Goal: Information Seeking & Learning: Learn about a topic

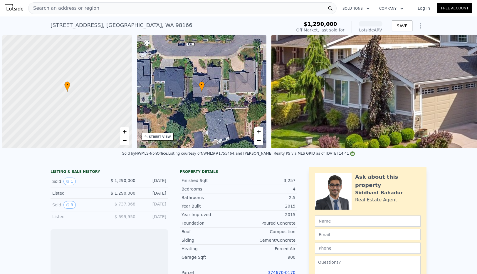
scroll to position [0, 2]
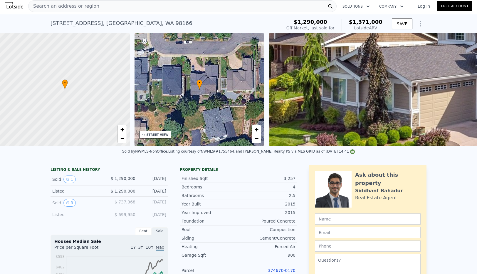
click at [111, 10] on div "Search an address or region" at bounding box center [182, 6] width 308 height 12
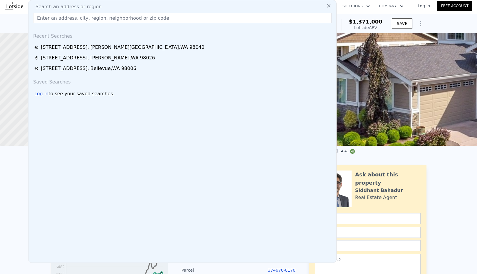
scroll to position [3, 0]
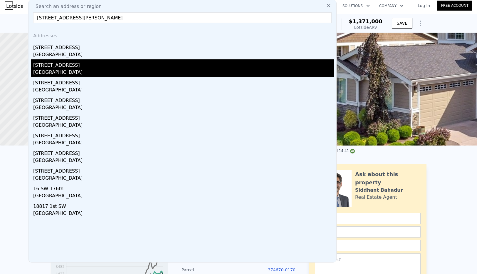
type input "[STREET_ADDRESS][PERSON_NAME]"
click at [92, 65] on div "[STREET_ADDRESS]" at bounding box center [183, 63] width 301 height 9
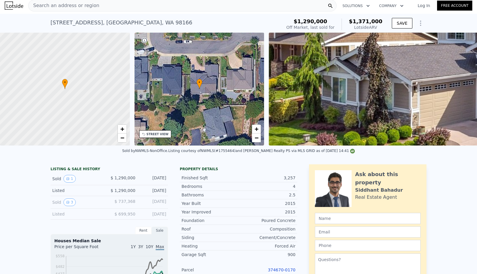
type input "2"
type input "3"
type input "1"
type input "2"
type input "1080"
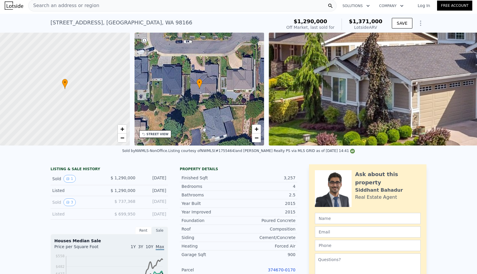
type input "1470"
type input "7797"
type input "12944"
type input "$ 561,000"
type input "5"
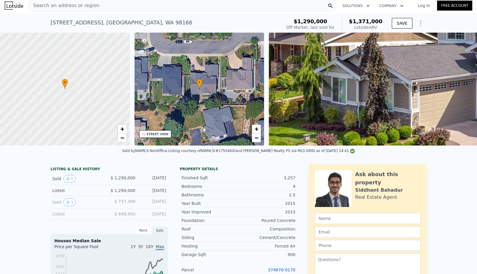
type input "-$ 81,083"
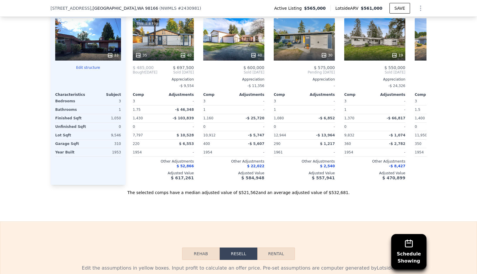
scroll to position [621, 0]
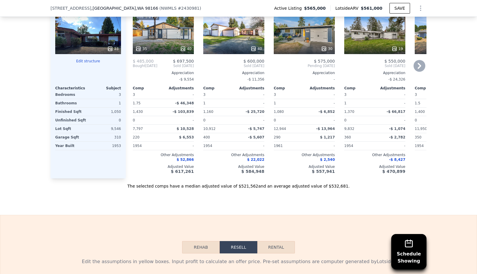
click at [169, 37] on div "This is a Flip 35 40" at bounding box center [163, 33] width 61 height 42
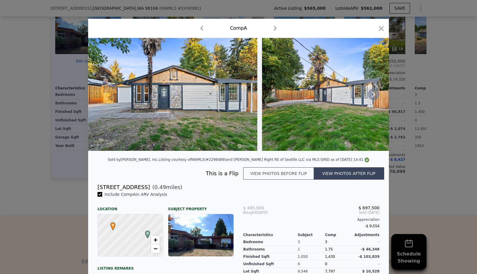
click at [372, 97] on icon at bounding box center [374, 94] width 4 height 6
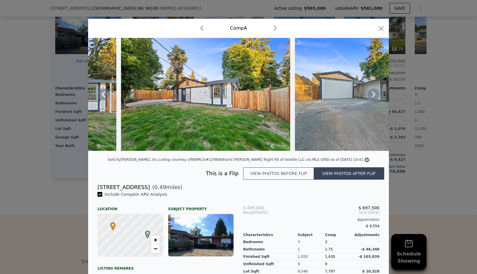
click at [372, 97] on icon at bounding box center [374, 94] width 4 height 6
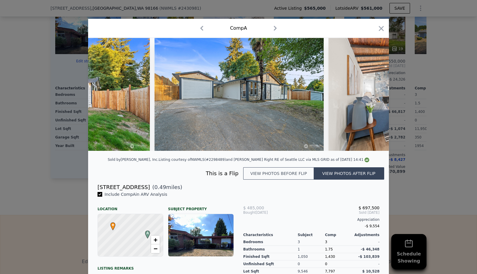
scroll to position [0, 282]
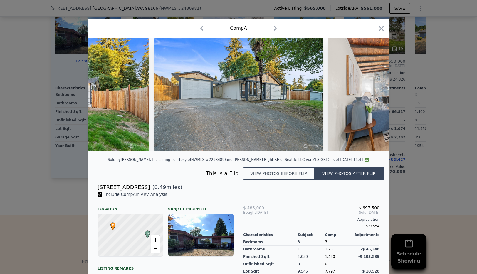
click at [371, 97] on div at bounding box center [238, 94] width 301 height 113
click at [372, 97] on icon at bounding box center [374, 94] width 4 height 6
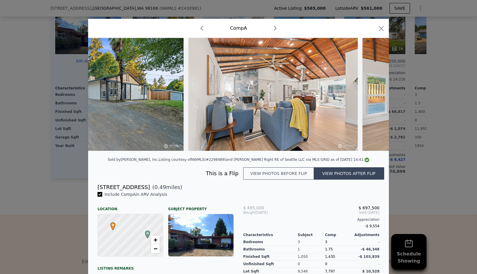
scroll to position [0, 423]
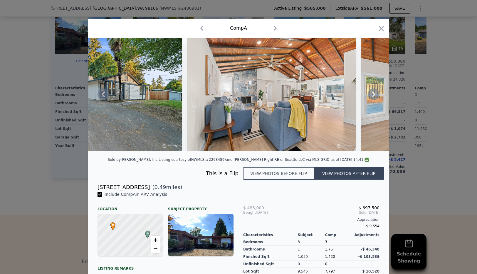
click at [372, 97] on icon at bounding box center [374, 94] width 4 height 6
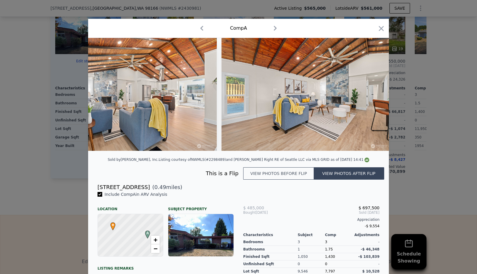
scroll to position [0, 564]
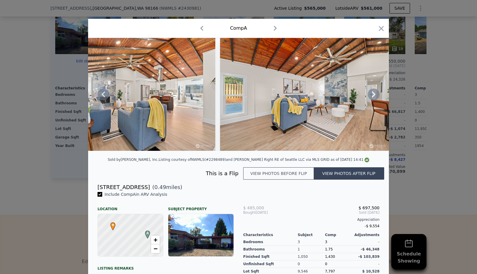
click at [372, 97] on icon at bounding box center [374, 94] width 4 height 6
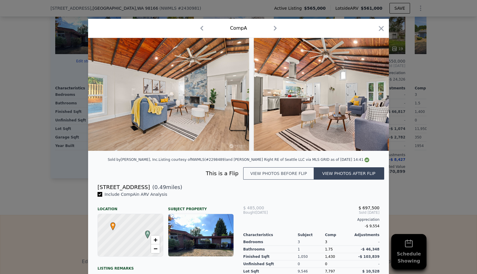
scroll to position [0, 704]
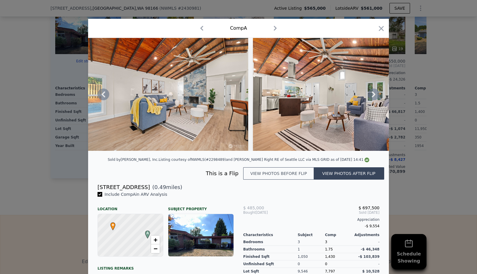
click at [372, 97] on icon at bounding box center [374, 94] width 4 height 6
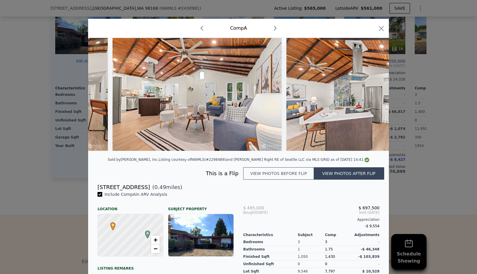
scroll to position [0, 845]
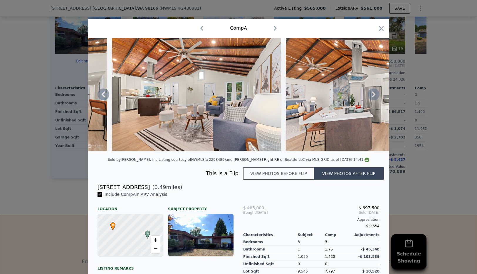
click at [372, 97] on icon at bounding box center [374, 94] width 4 height 6
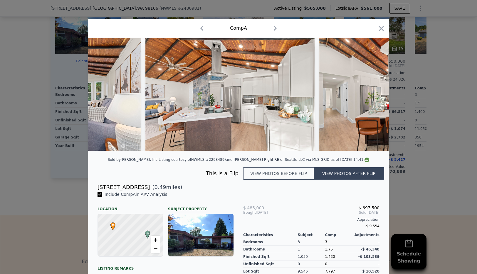
scroll to position [0, 986]
click at [372, 97] on icon at bounding box center [374, 94] width 4 height 6
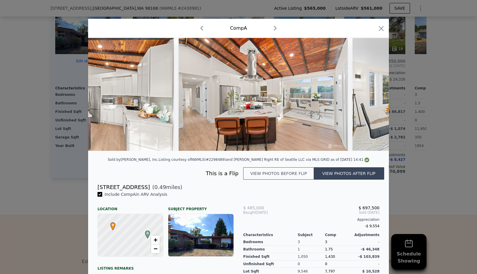
scroll to position [0, 1127]
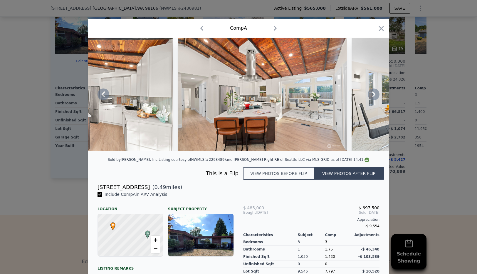
click at [372, 97] on icon at bounding box center [374, 94] width 4 height 6
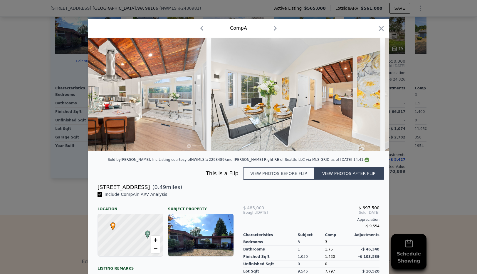
scroll to position [0, 1268]
click at [372, 97] on icon at bounding box center [374, 94] width 4 height 6
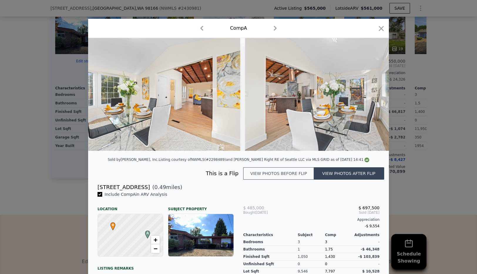
scroll to position [0, 1409]
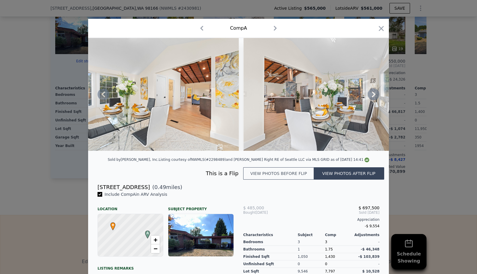
click at [372, 97] on icon at bounding box center [374, 94] width 4 height 6
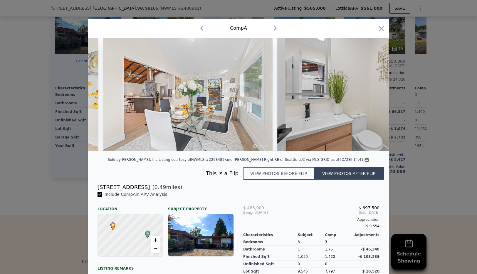
scroll to position [0, 1550]
click at [371, 97] on img at bounding box center [360, 94] width 169 height 113
drag, startPoint x: 376, startPoint y: 31, endPoint x: 377, endPoint y: 34, distance: 4.0
click at [377, 30] on icon "button" at bounding box center [381, 28] width 8 height 8
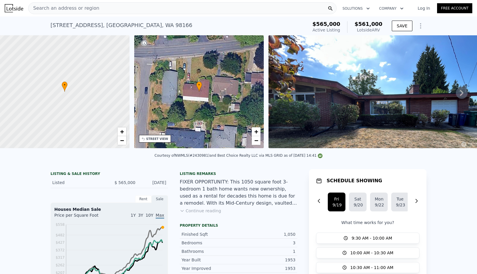
click at [94, 10] on div "Search an address or region" at bounding box center [182, 8] width 308 height 12
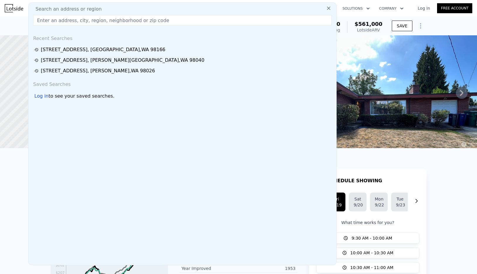
scroll to position [0, 2]
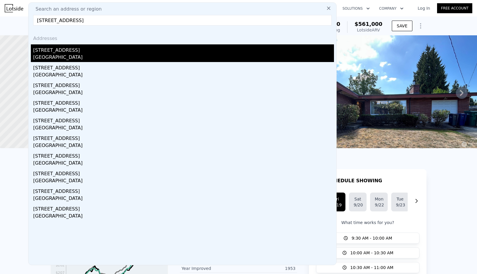
type input "[STREET_ADDRESS]"
click at [86, 54] on div "[GEOGRAPHIC_DATA]" at bounding box center [183, 58] width 301 height 8
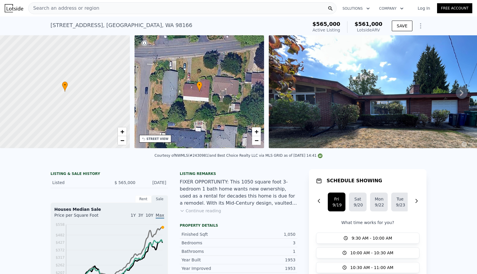
type input "2.5"
type input "840"
type input "1400"
type input "2226"
type input "4800"
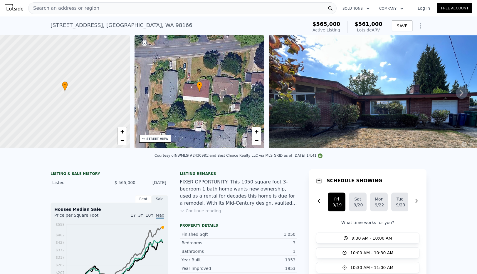
type input "$ 746,000"
type input "7"
type input "$ 43,953"
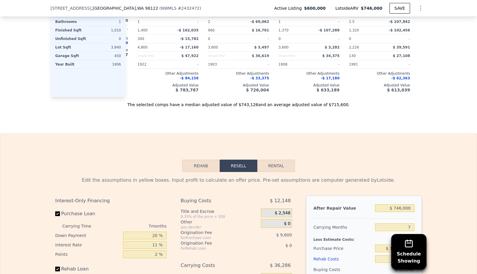
scroll to position [740, 0]
